Goal: Task Accomplishment & Management: Manage account settings

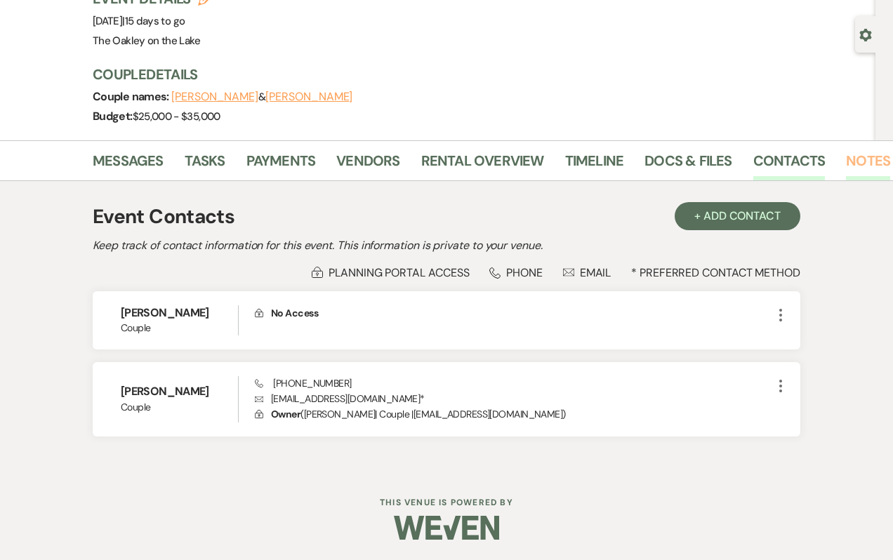
click at [871, 164] on link "Notes" at bounding box center [868, 164] width 44 height 31
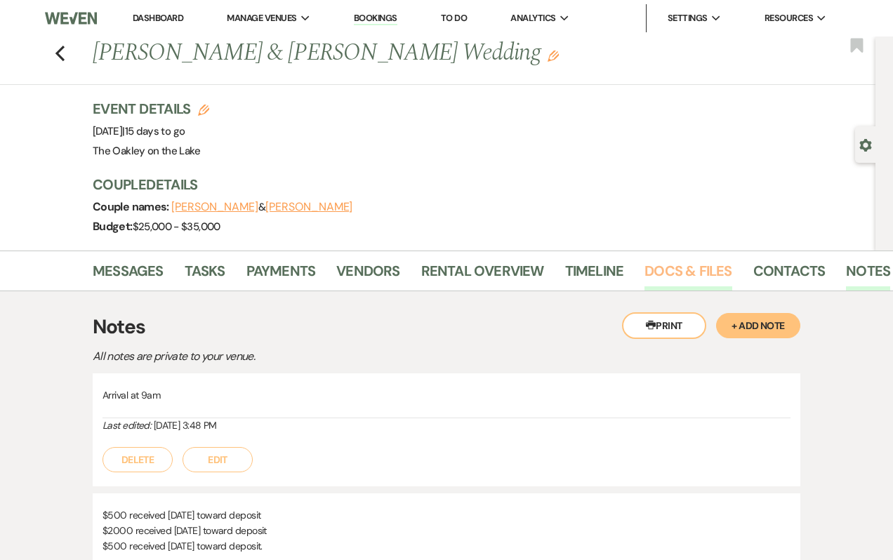
click at [679, 283] on link "Docs & Files" at bounding box center [687, 275] width 87 height 31
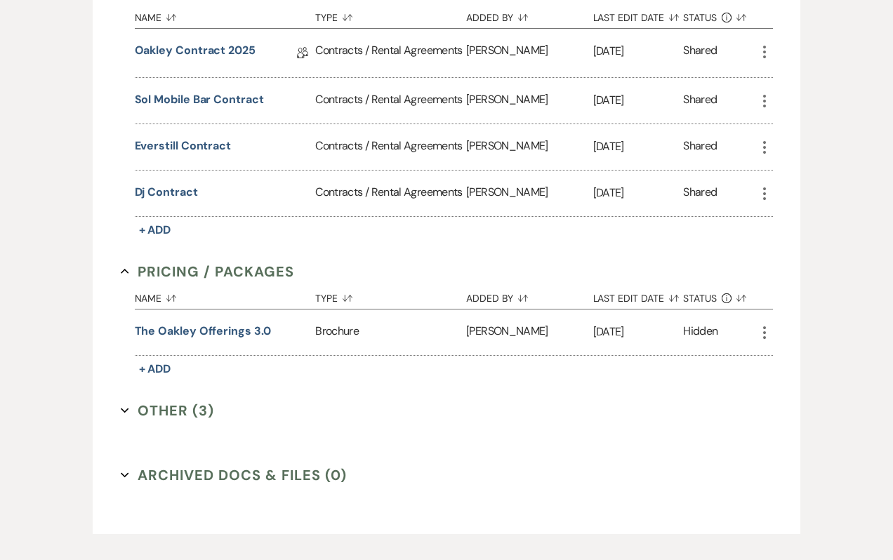
scroll to position [457, 0]
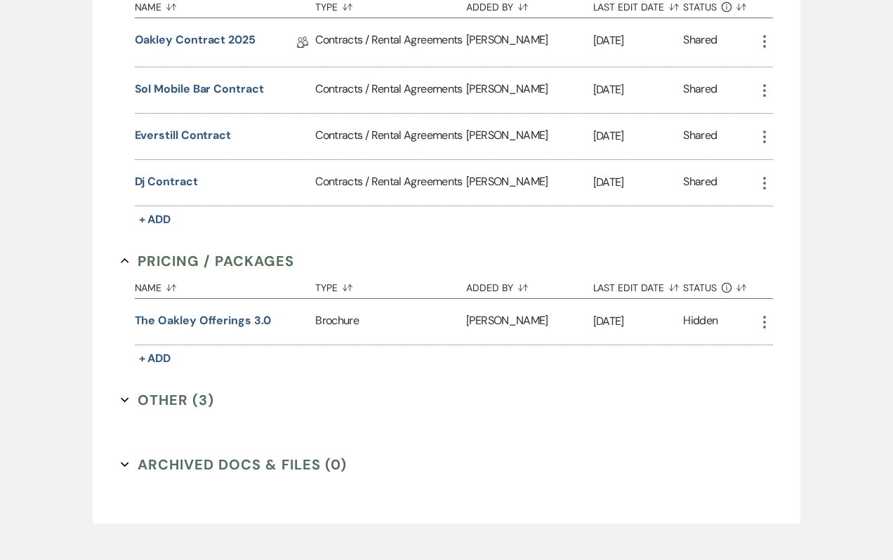
click at [144, 389] on button "Other (3) Expand" at bounding box center [168, 399] width 94 height 21
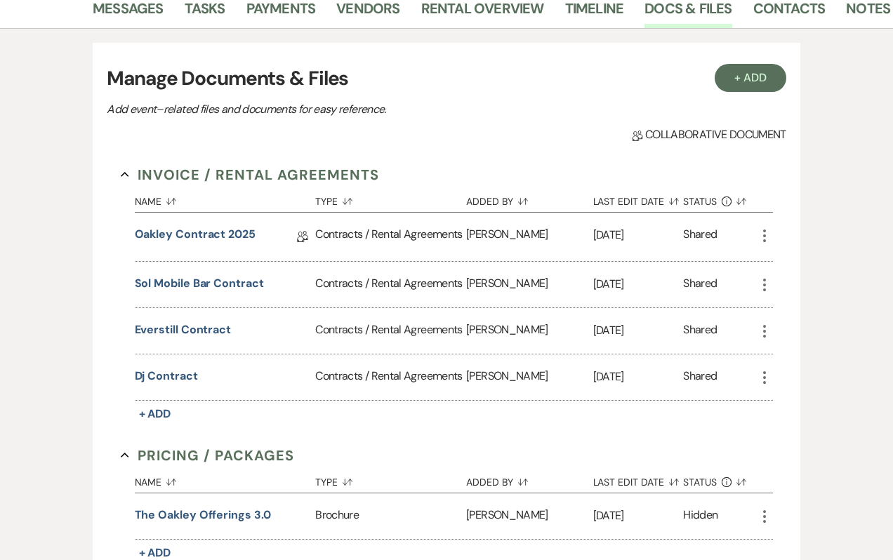
scroll to position [263, 0]
click at [161, 328] on button "Everstill Contract" at bounding box center [183, 329] width 97 height 17
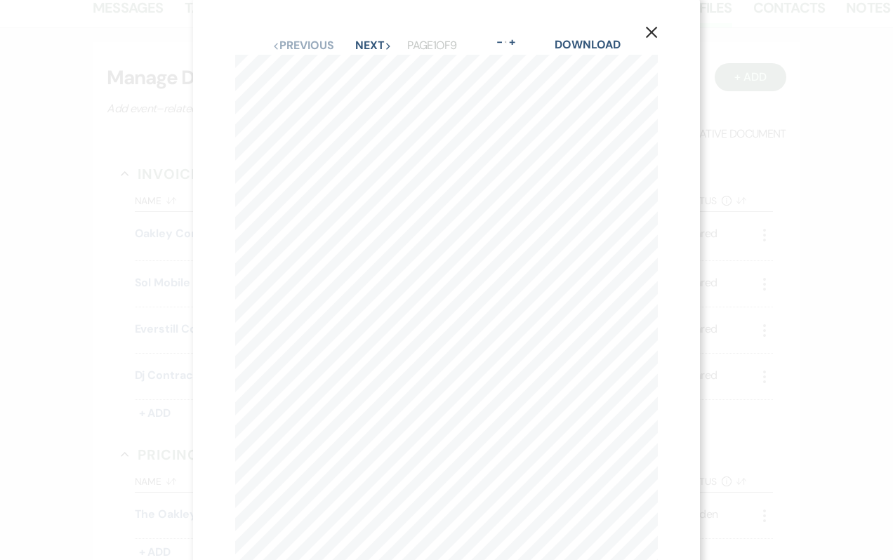
scroll to position [0, 0]
click at [385, 46] on button "Next Next" at bounding box center [373, 51] width 36 height 11
click at [385, 46] on button "Next Next" at bounding box center [372, 51] width 36 height 11
click at [385, 47] on button "Next Next" at bounding box center [372, 51] width 36 height 11
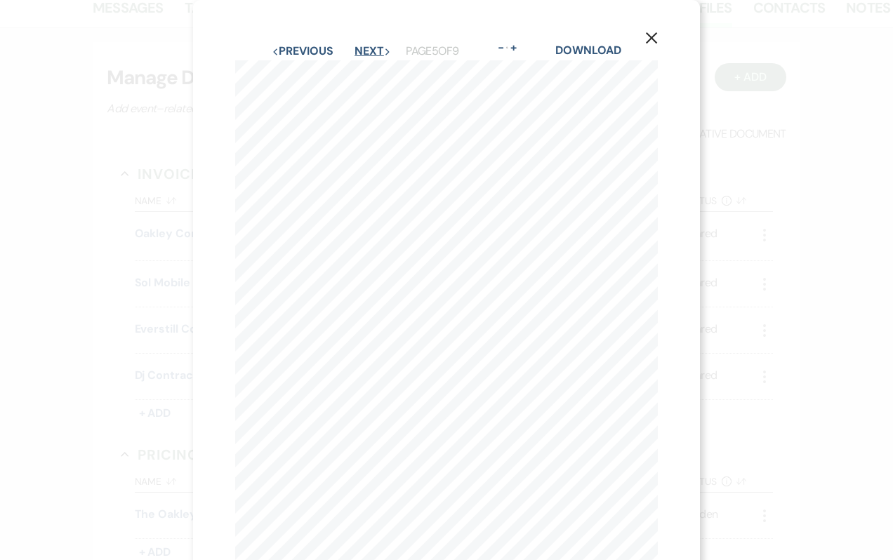
click at [386, 46] on button "Next Next" at bounding box center [372, 51] width 36 height 11
click at [385, 53] on button "Next Next" at bounding box center [372, 51] width 36 height 11
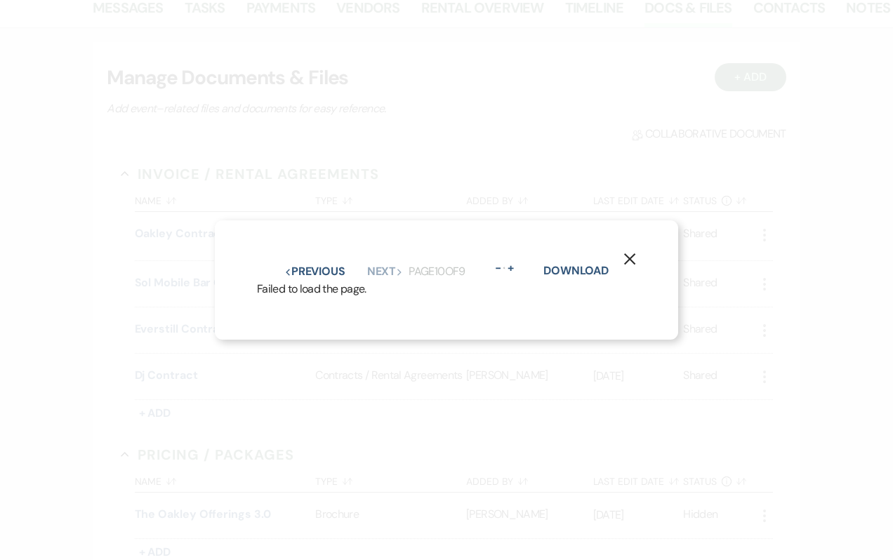
click at [634, 263] on use "button" at bounding box center [629, 258] width 11 height 11
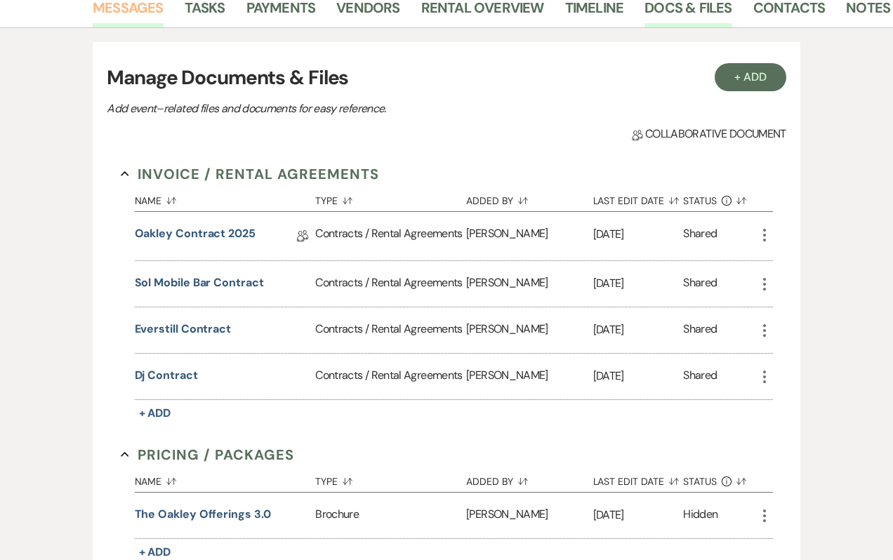
click at [134, 11] on link "Messages" at bounding box center [128, 11] width 71 height 31
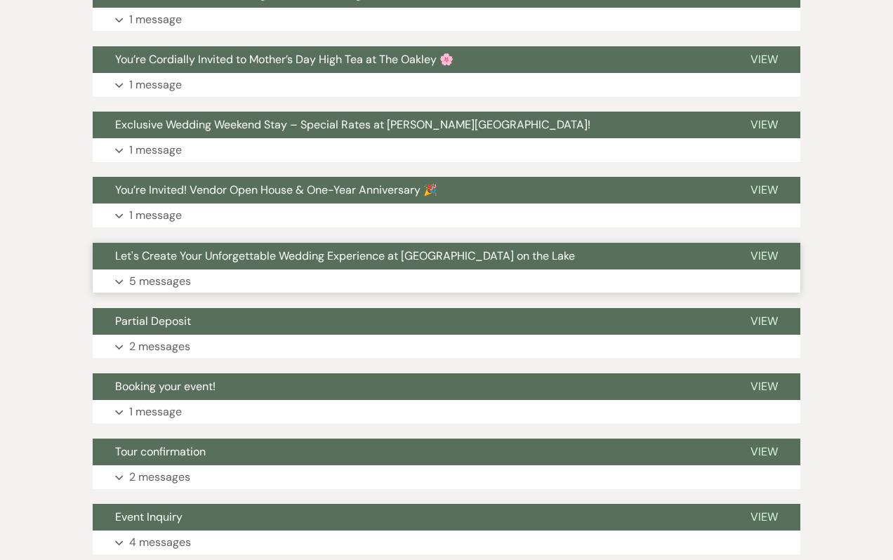
scroll to position [640, 0]
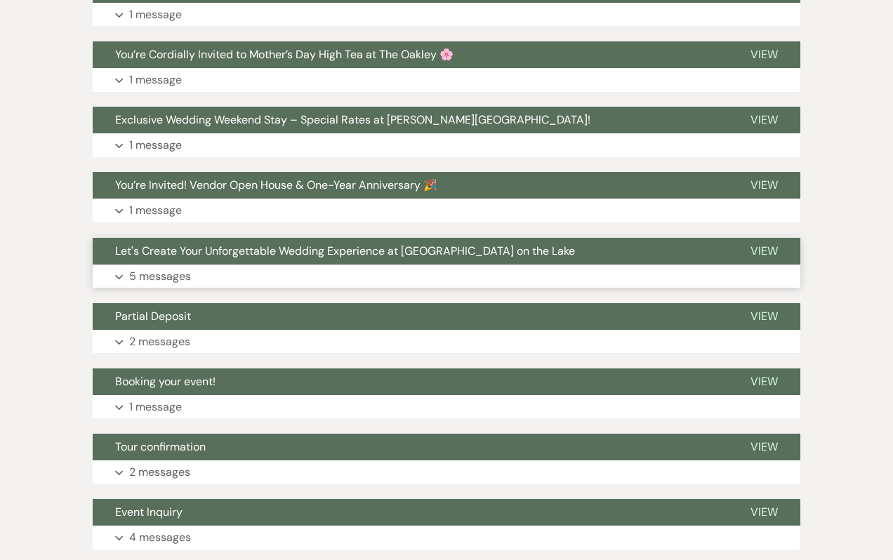
click at [183, 274] on p "5 messages" at bounding box center [160, 276] width 62 height 18
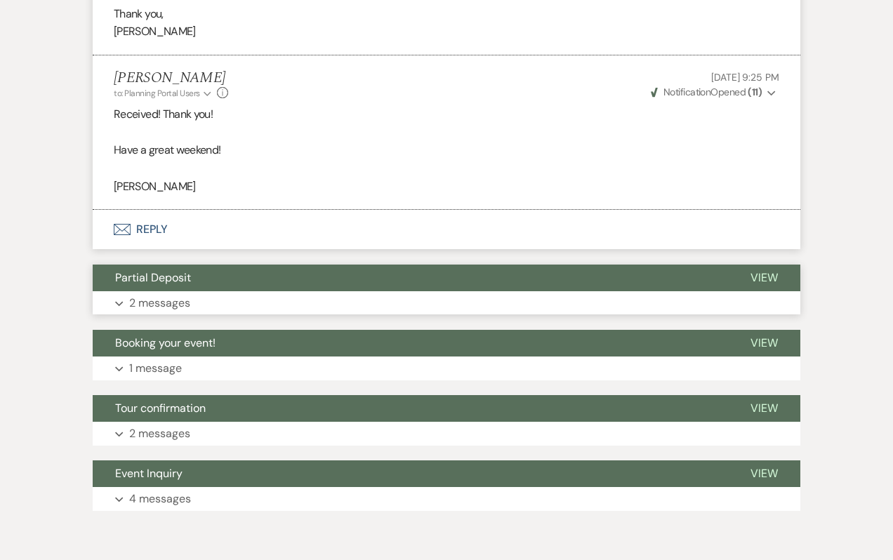
click at [182, 289] on button "Partial Deposit" at bounding box center [410, 278] width 635 height 27
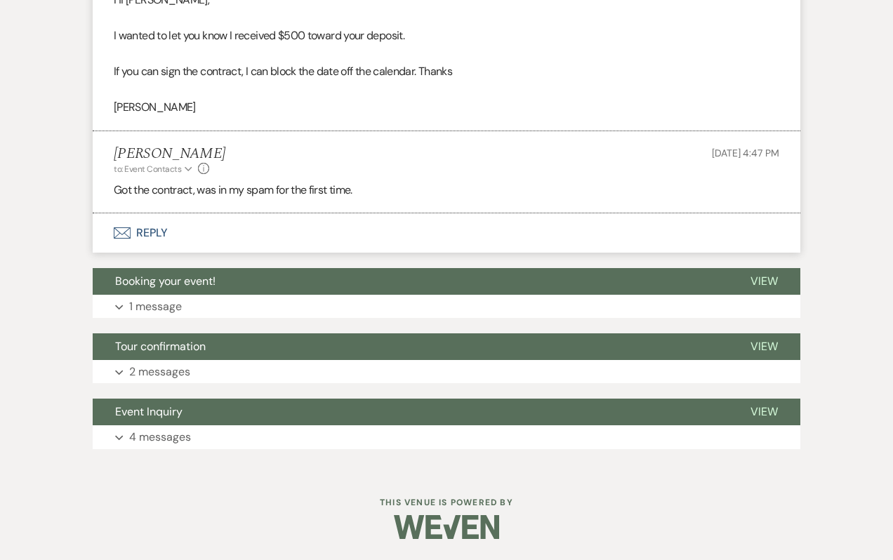
scroll to position [2224, 0]
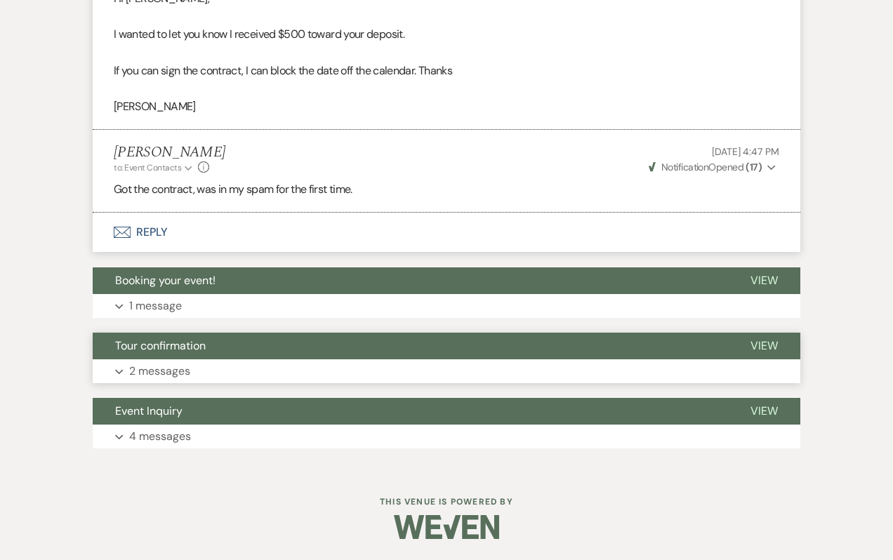
click at [180, 369] on p "2 messages" at bounding box center [159, 371] width 61 height 18
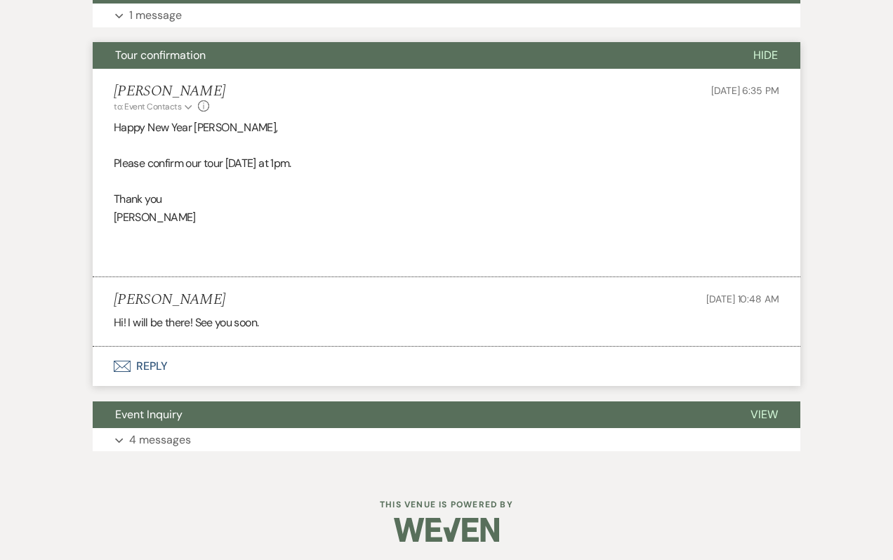
scroll to position [2517, 0]
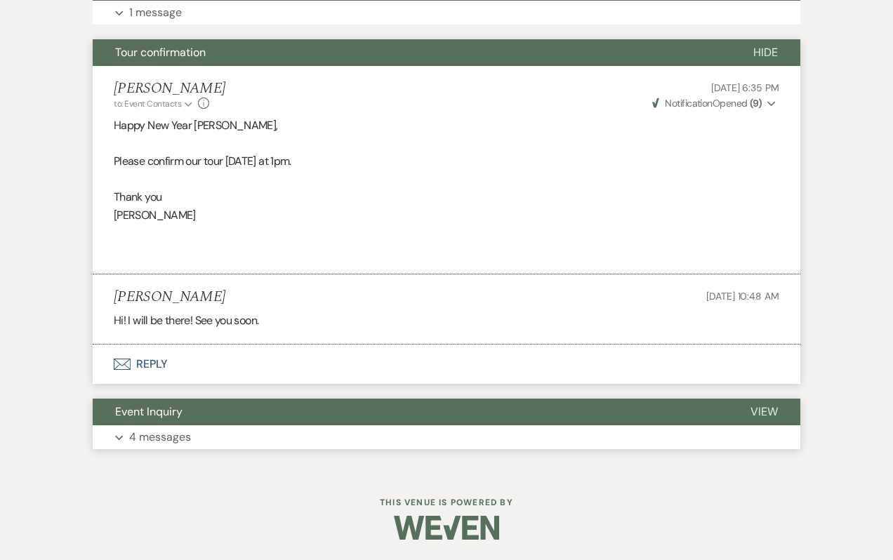
click at [166, 441] on p "4 messages" at bounding box center [160, 437] width 62 height 18
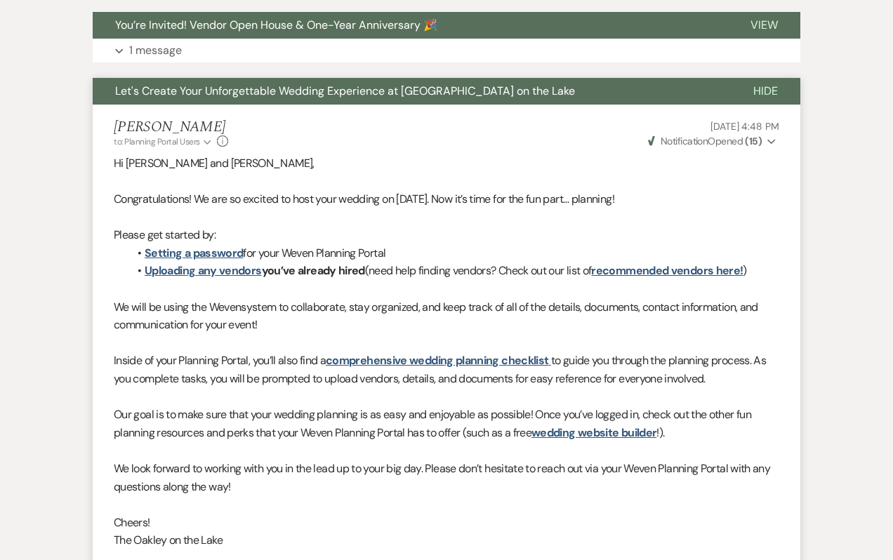
scroll to position [790, 0]
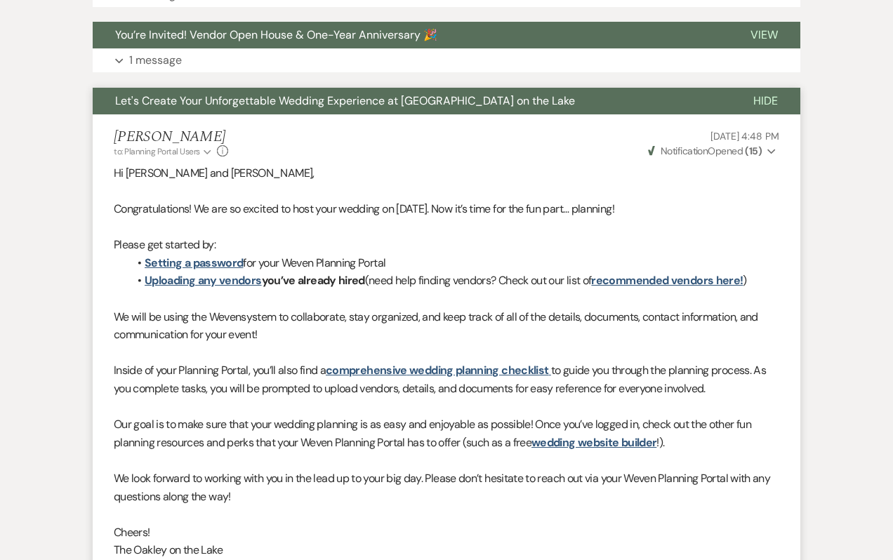
click at [194, 109] on button "Let's Create Your Unforgettable Wedding Experience at [GEOGRAPHIC_DATA] on the …" at bounding box center [412, 101] width 638 height 27
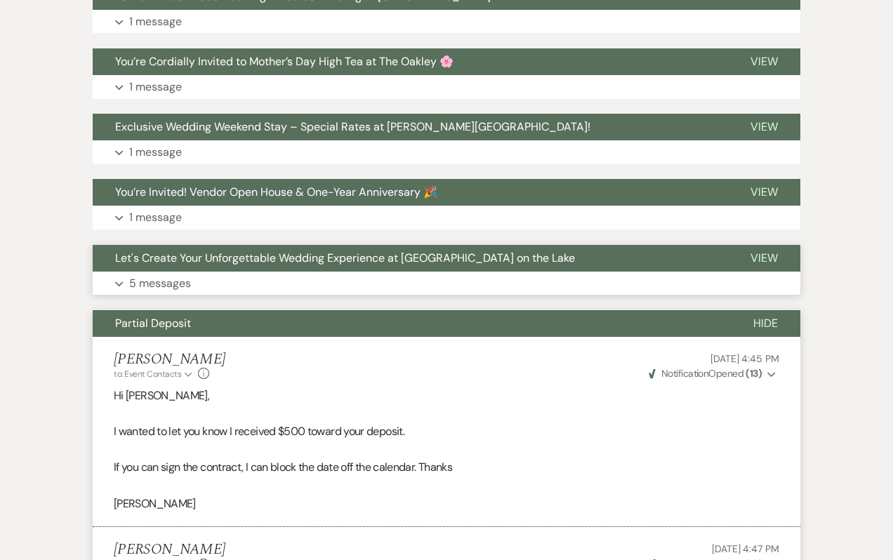
scroll to position [634, 0]
click at [172, 331] on button "Partial Deposit" at bounding box center [412, 322] width 638 height 27
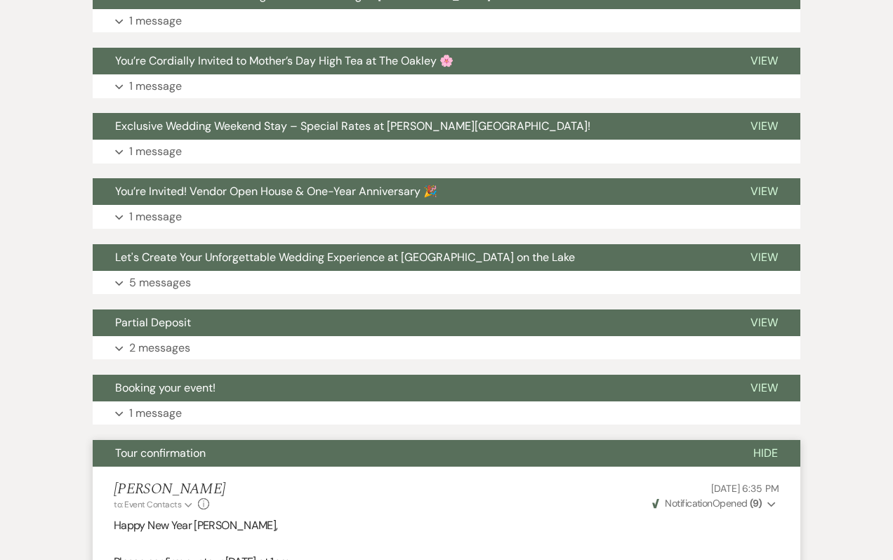
click at [167, 453] on span "Tour confirmation" at bounding box center [160, 453] width 91 height 15
